Goal: Check status

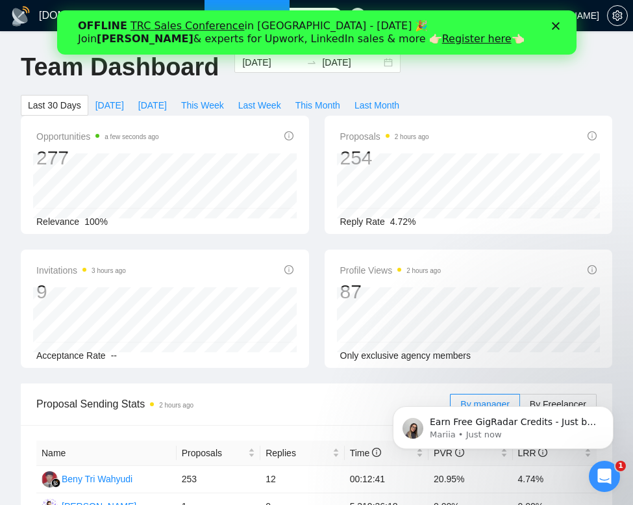
click at [555, 23] on icon "Close" at bounding box center [556, 26] width 8 height 8
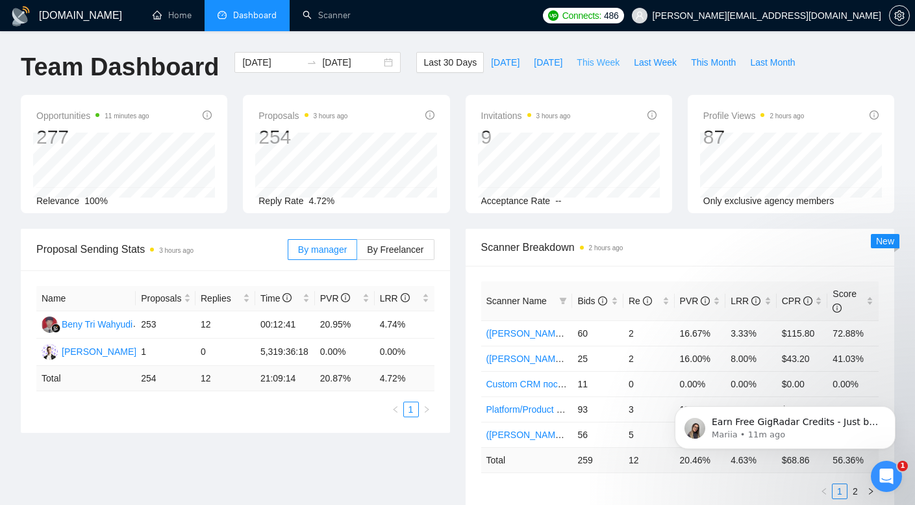
click at [598, 63] on span "This Week" at bounding box center [598, 62] width 43 height 14
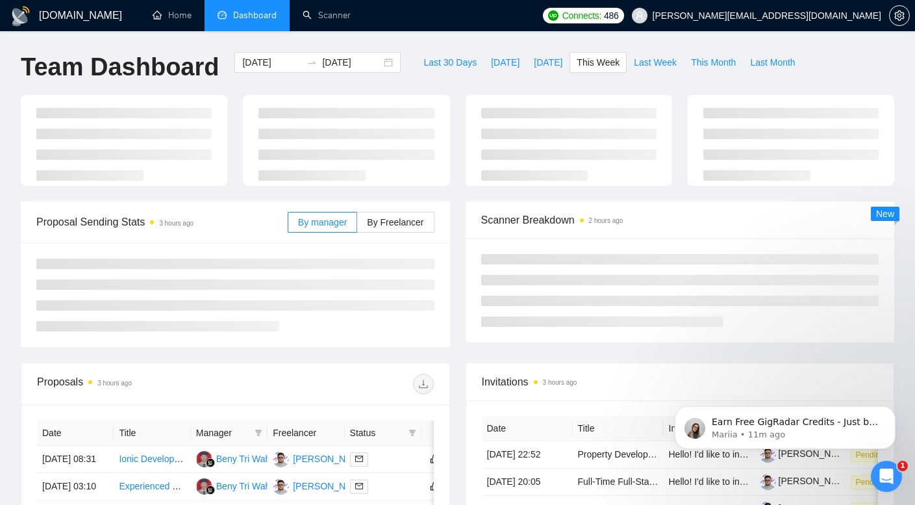
type input "[DATE]"
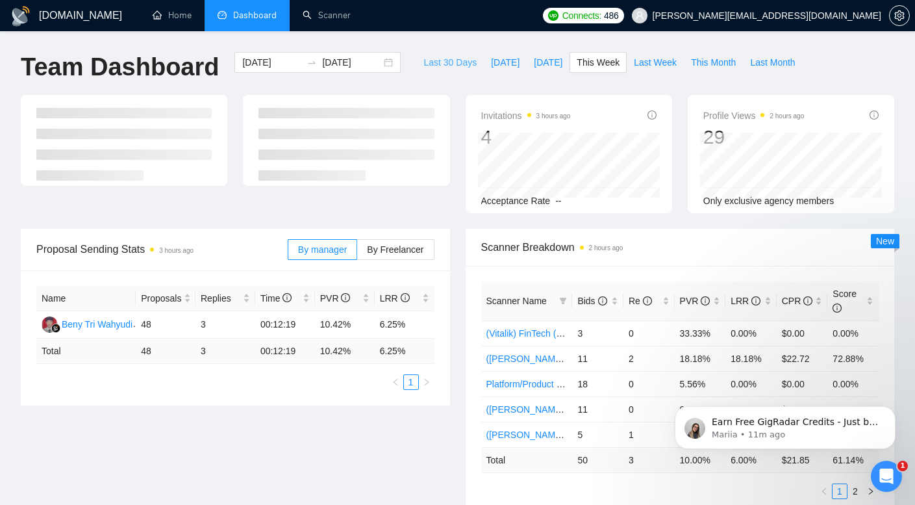
click at [435, 66] on span "Last 30 Days" at bounding box center [450, 62] width 53 height 14
type input "[DATE]"
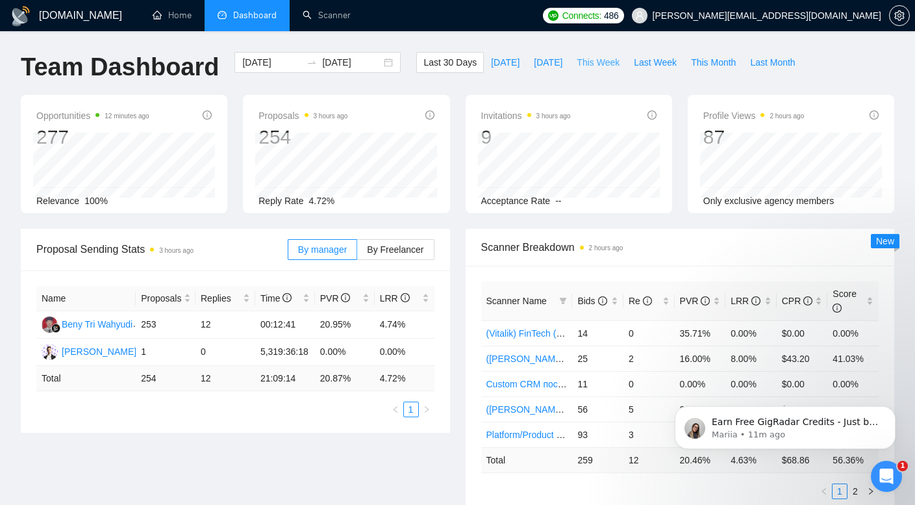
click at [608, 68] on span "This Week" at bounding box center [598, 62] width 43 height 14
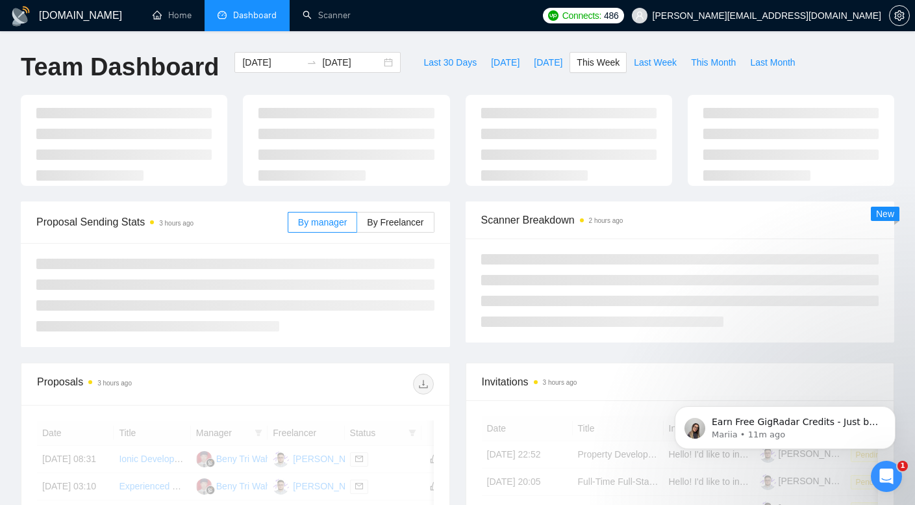
type input "[DATE]"
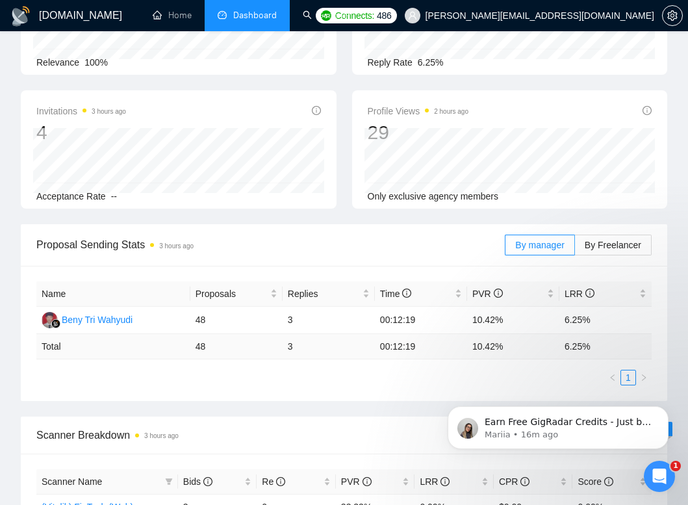
scroll to position [160, 0]
